Goal: Information Seeking & Learning: Understand process/instructions

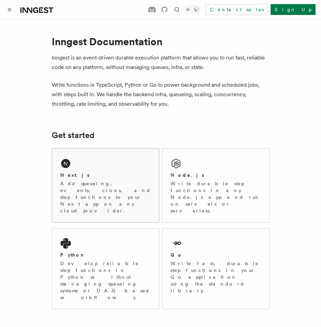
click at [115, 182] on p "Add queueing, events, crons, and step functions to your Next app on any cloud p…" at bounding box center [105, 197] width 90 height 34
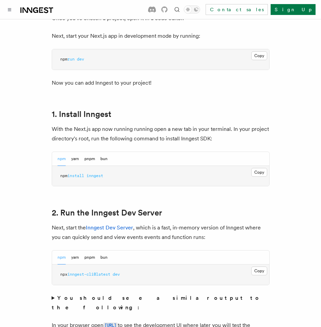
scroll to position [340, 0]
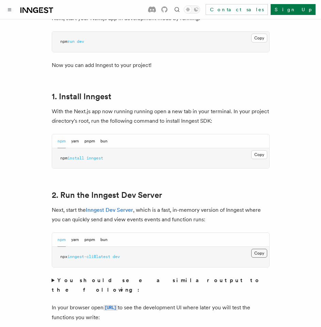
click at [257, 249] on button "Copy Copied" at bounding box center [259, 253] width 16 height 9
